Goal: Answer question/provide support

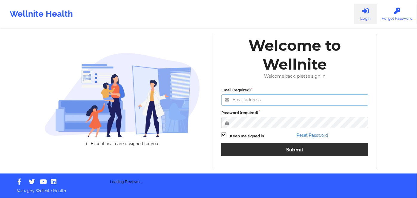
type input "[PERSON_NAME][EMAIL_ADDRESS][DOMAIN_NAME]"
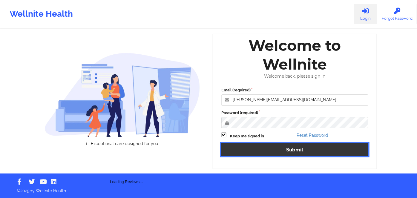
click at [310, 149] on button "Submit" at bounding box center [294, 149] width 147 height 13
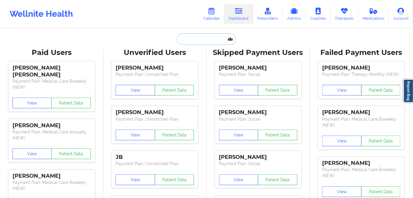
click at [206, 38] on input "text" at bounding box center [206, 38] width 59 height 11
paste input "[EMAIL_ADDRESS][DOMAIN_NAME]"
type input "[EMAIL_ADDRESS][DOMAIN_NAME]"
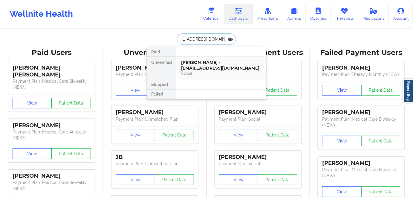
click at [210, 68] on div "[PERSON_NAME] - [EMAIL_ADDRESS][DOMAIN_NAME]" at bounding box center [221, 65] width 80 height 11
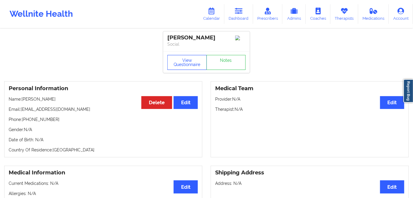
drag, startPoint x: 182, startPoint y: 63, endPoint x: 185, endPoint y: 72, distance: 8.8
click at [182, 63] on button "View Questionnaire" at bounding box center [186, 62] width 39 height 15
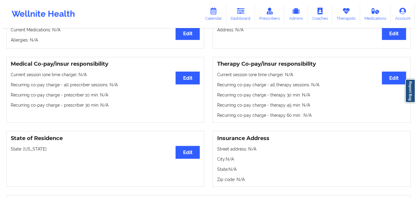
scroll to position [163, 0]
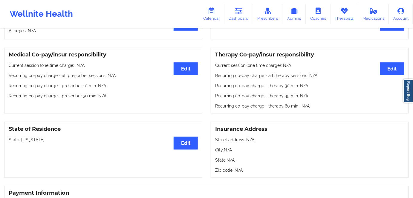
click at [30, 138] on p "State: [US_STATE]" at bounding box center [103, 140] width 189 height 6
click at [31, 139] on p "State: [US_STATE]" at bounding box center [103, 140] width 189 height 6
copy p "[US_STATE]"
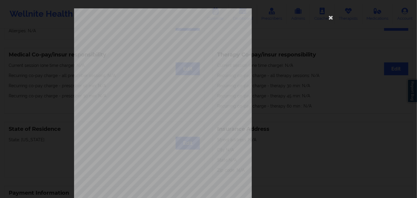
scroll to position [87, 0]
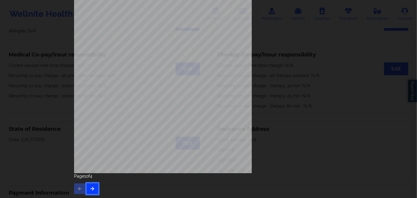
click at [90, 189] on icon "button" at bounding box center [92, 189] width 5 height 4
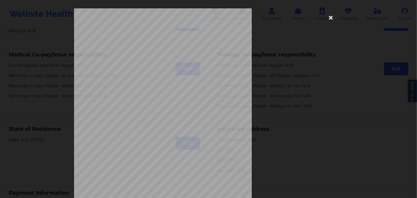
scroll to position [81, 0]
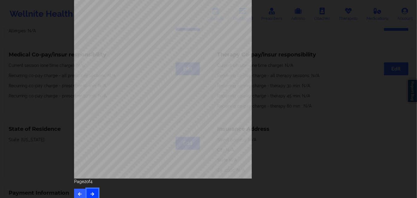
click at [94, 190] on button "button" at bounding box center [93, 194] width 12 height 11
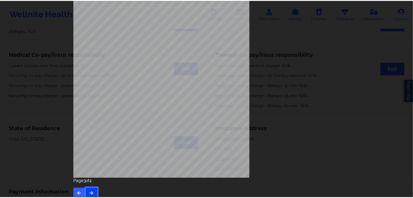
scroll to position [0, 0]
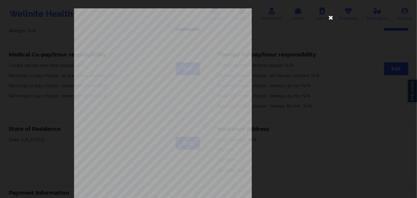
click at [330, 18] on icon at bounding box center [331, 18] width 10 height 10
